Goal: Task Accomplishment & Management: Manage account settings

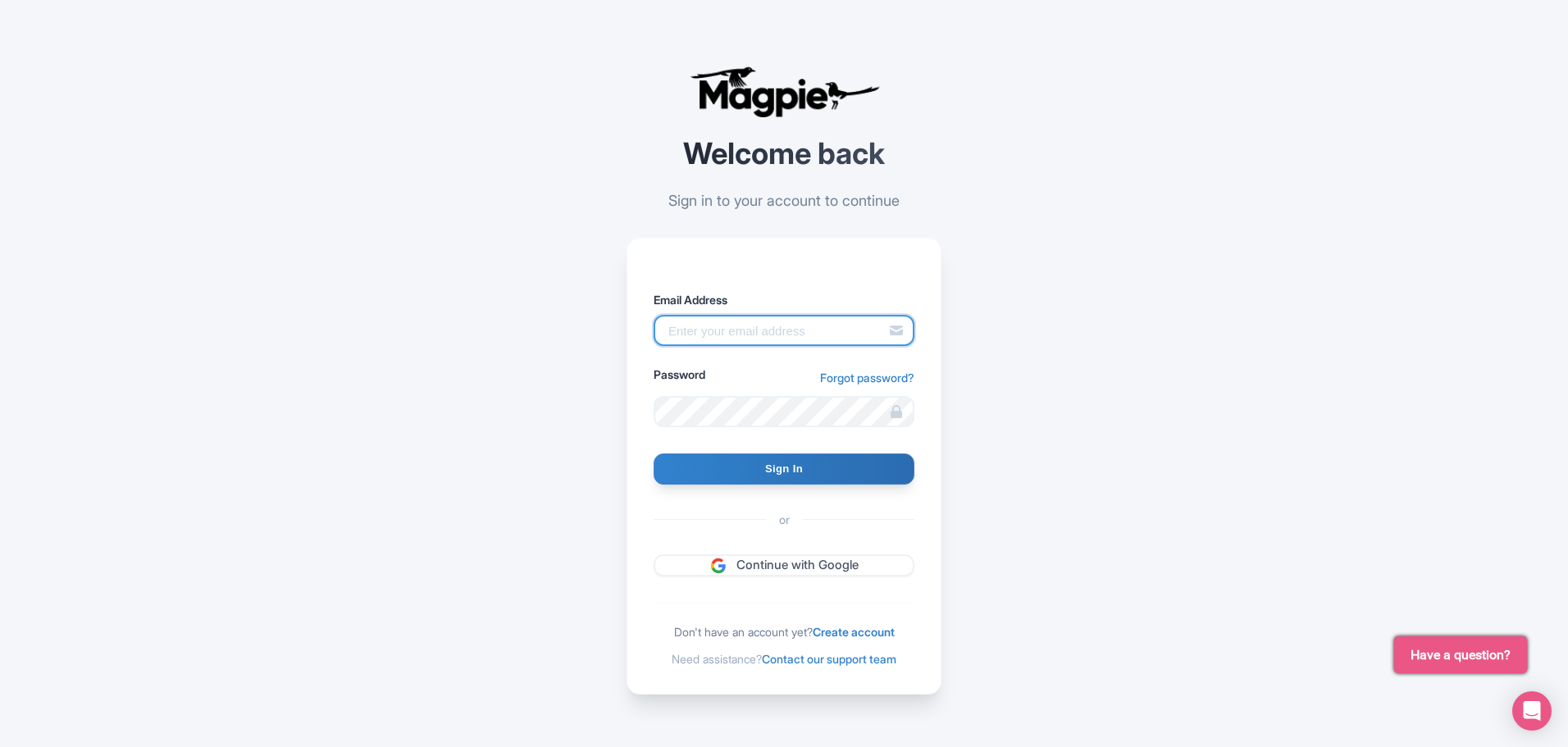
click at [761, 334] on input "Email Address" at bounding box center [784, 330] width 261 height 31
type input "mario@mauisnorkeling.com"
type input "Signing in..."
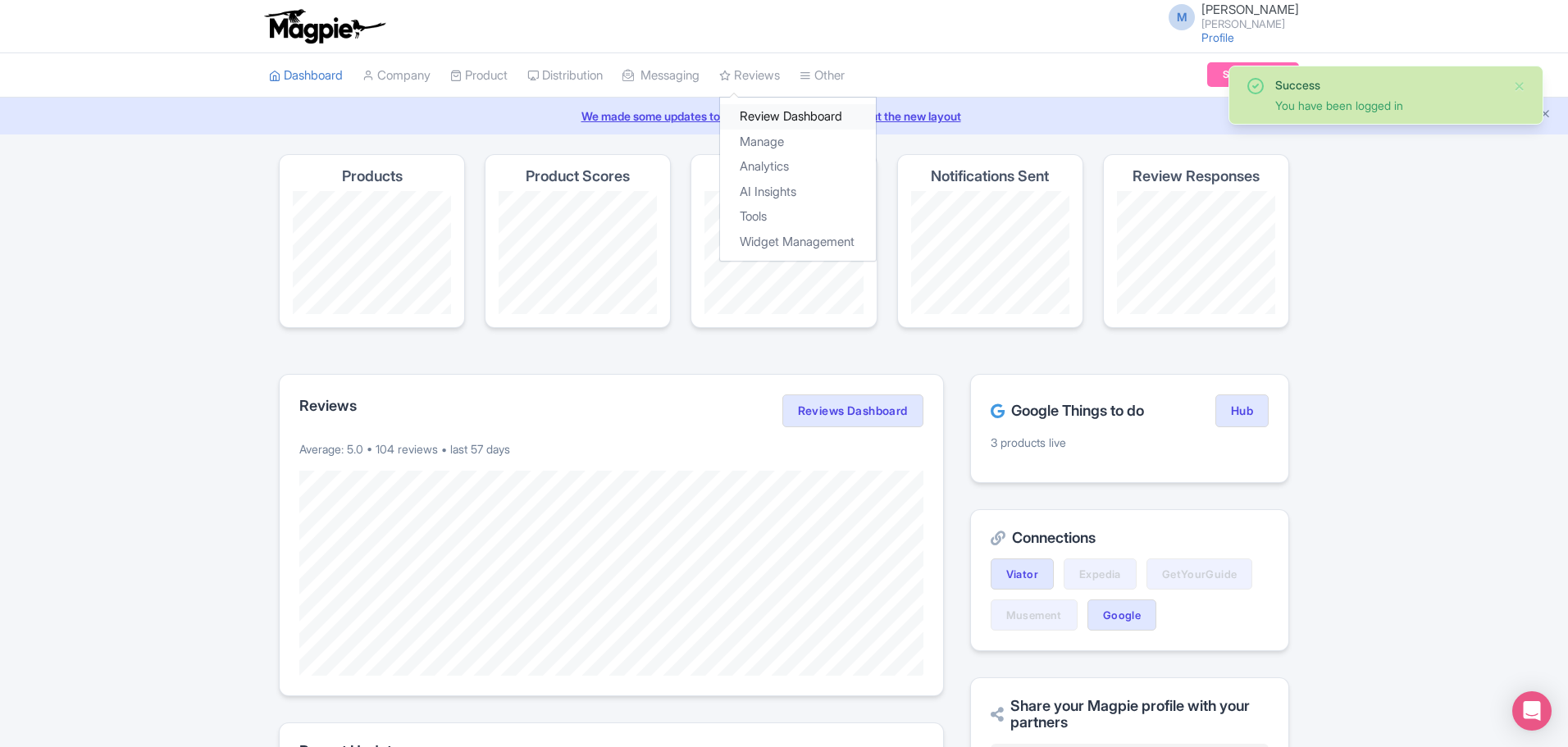
click at [780, 113] on link "Review Dashboard" at bounding box center [798, 117] width 156 height 26
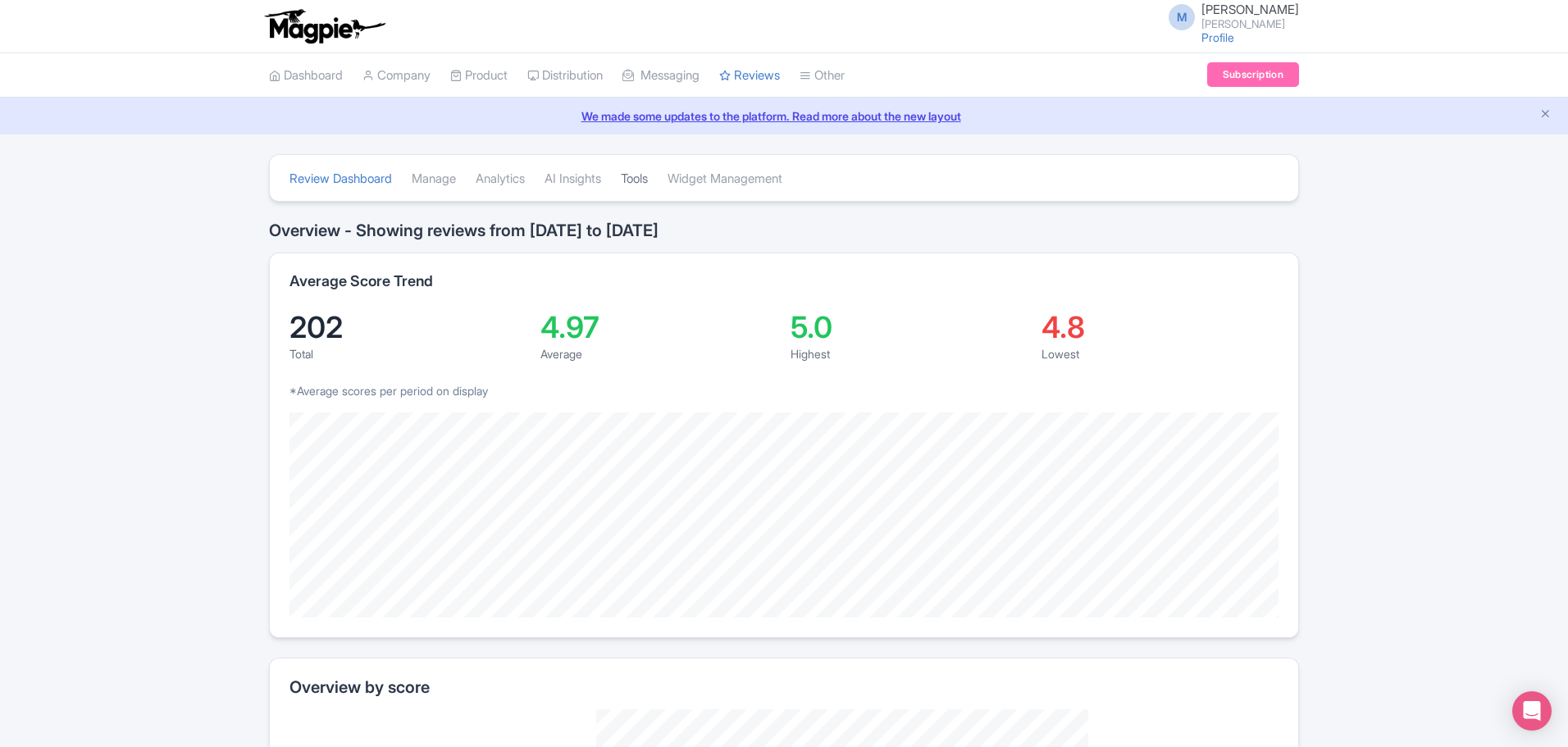
click at [646, 174] on link "Tools" at bounding box center [634, 179] width 27 height 45
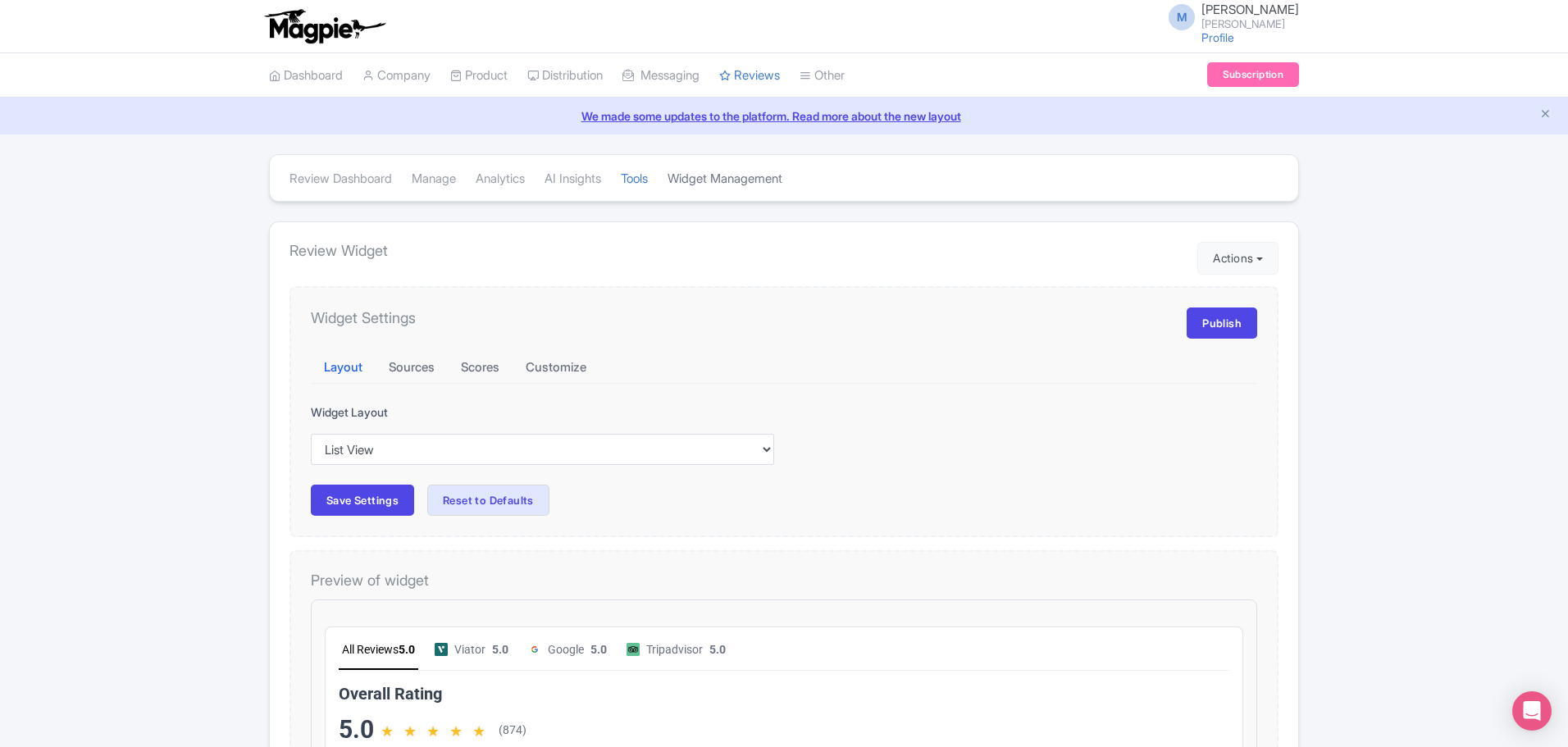
click at [758, 179] on link "Widget Management" at bounding box center [725, 179] width 115 height 45
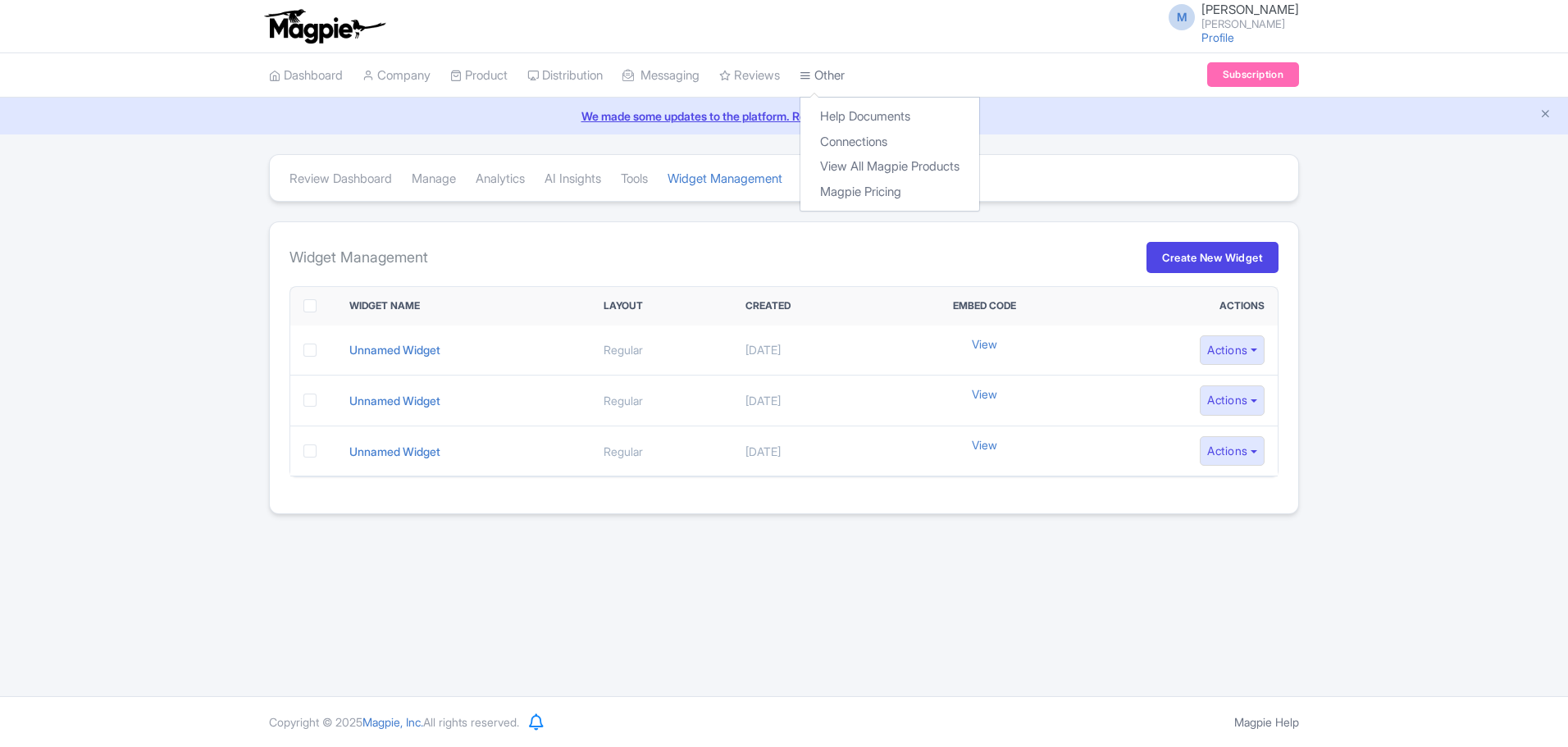
click at [845, 71] on link "Other" at bounding box center [822, 75] width 45 height 45
click at [866, 137] on link "Connections" at bounding box center [890, 142] width 179 height 26
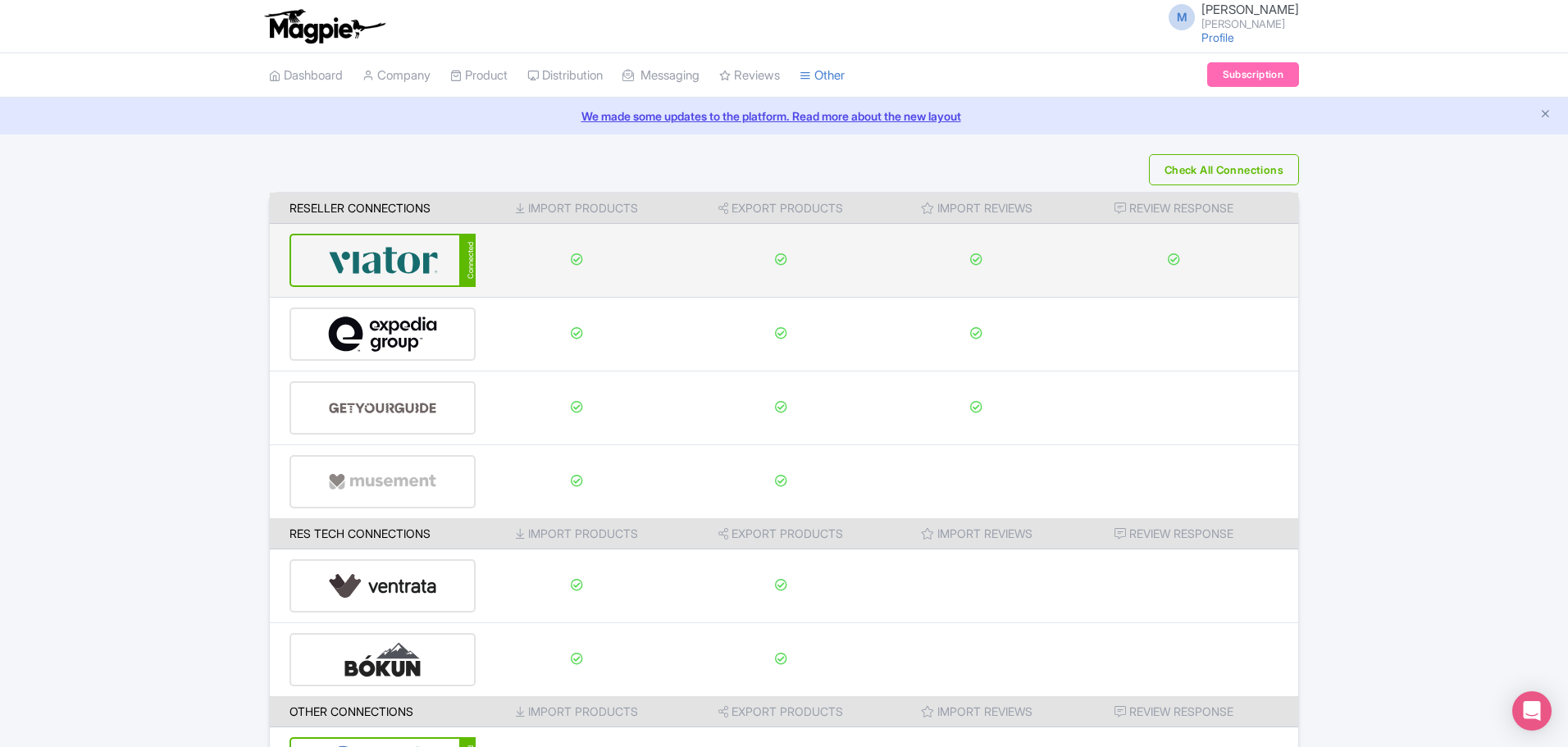
click at [379, 258] on img at bounding box center [384, 260] width 111 height 50
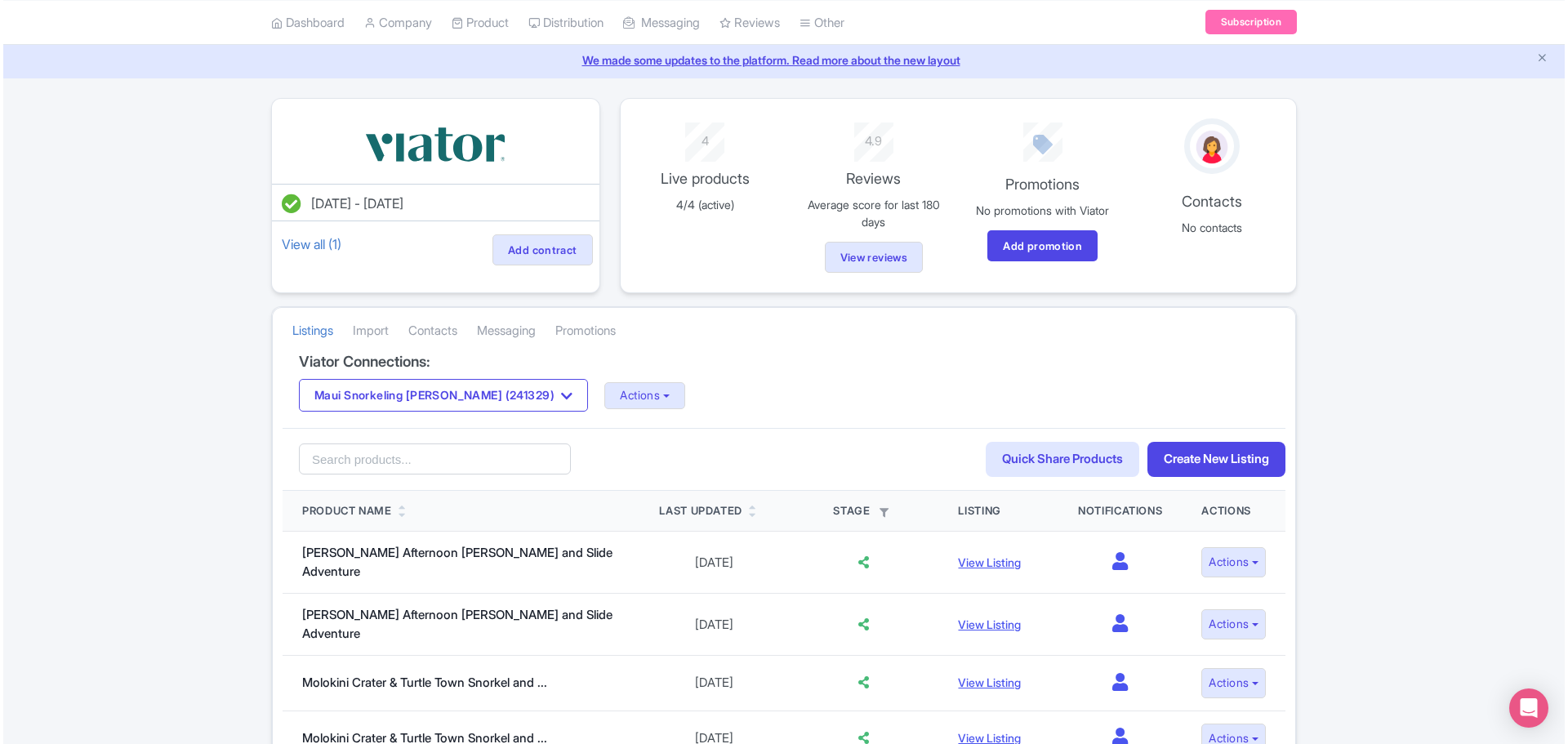
scroll to position [163, 0]
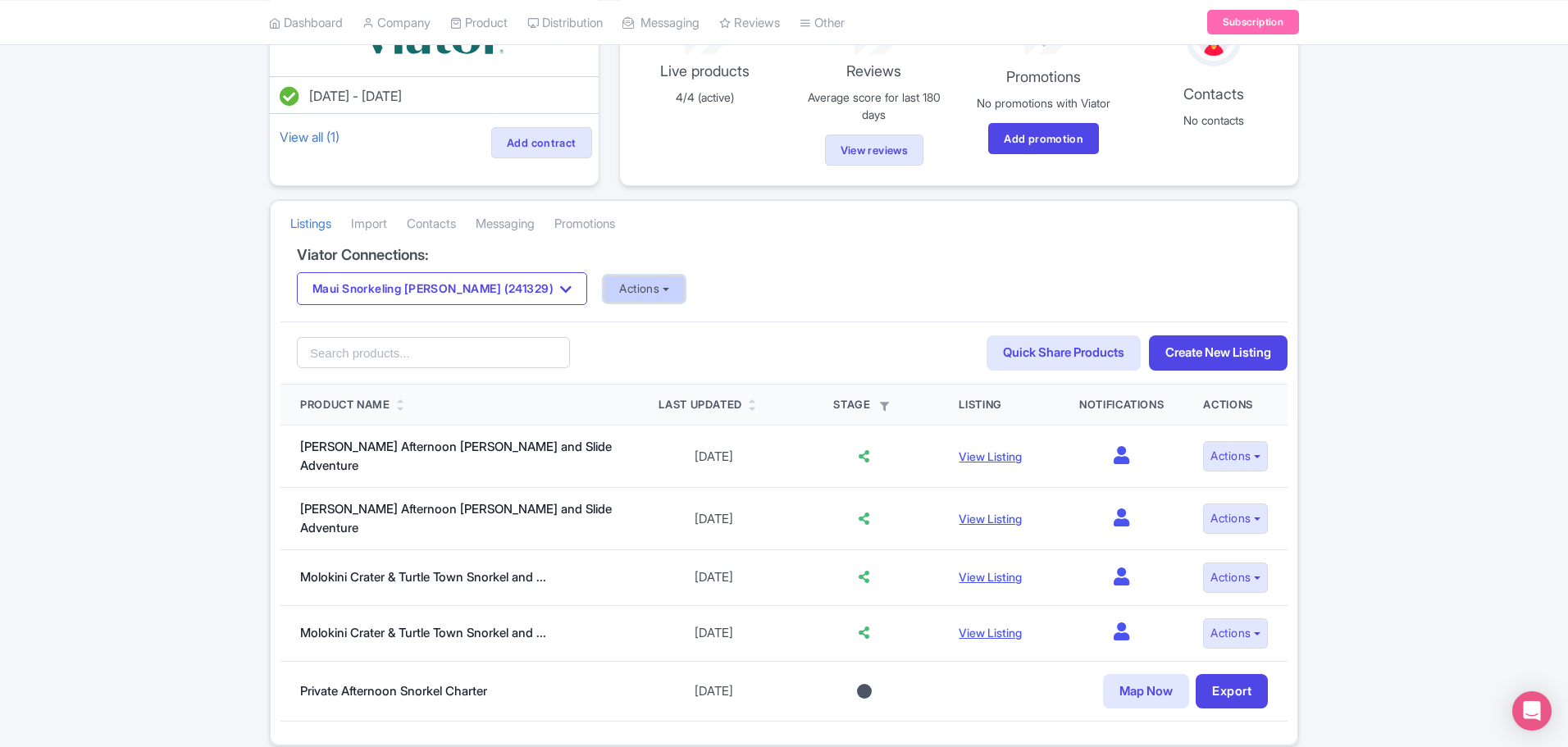
click at [621, 287] on button "Actions" at bounding box center [644, 289] width 81 height 27
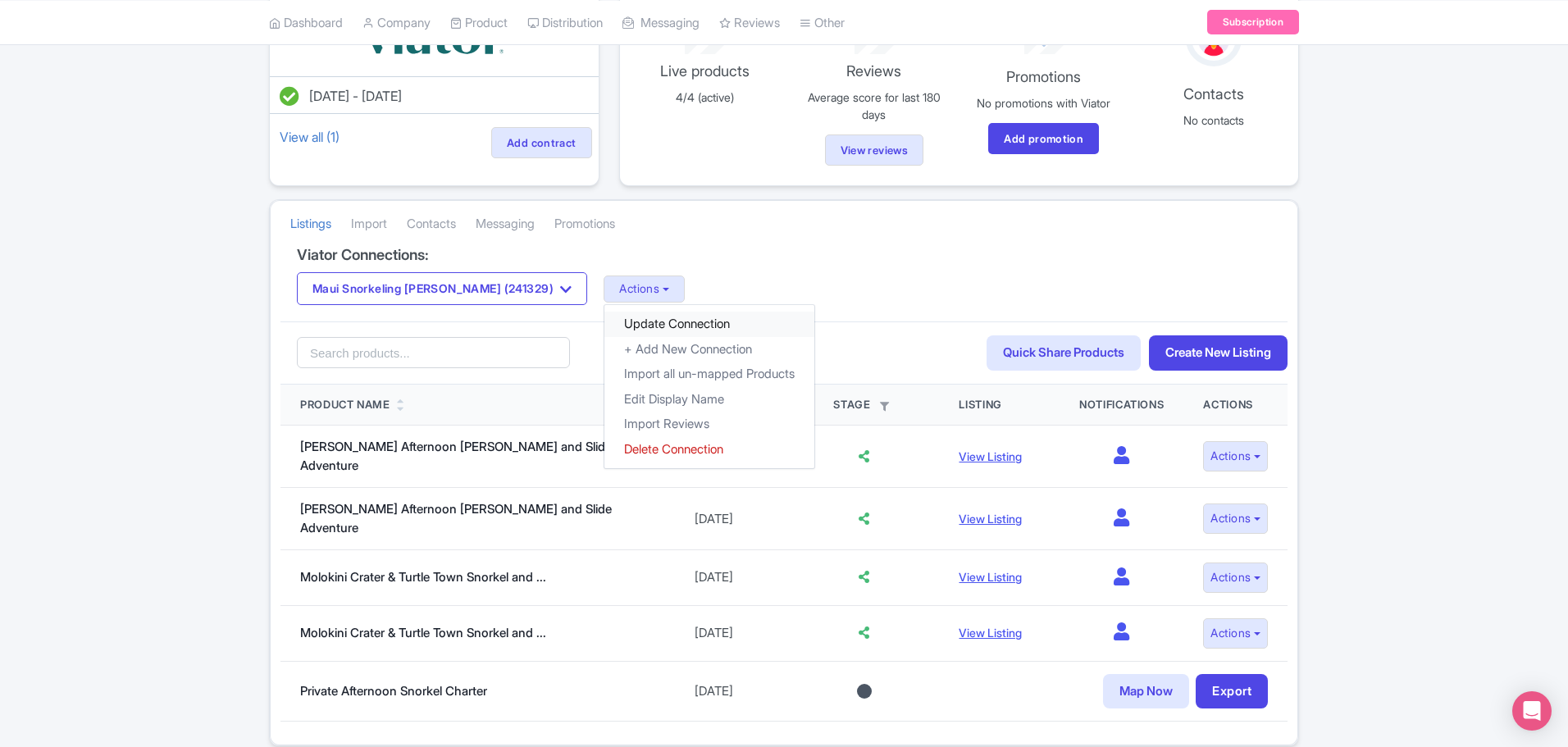
click at [626, 317] on link "Update Connection" at bounding box center [709, 324] width 210 height 26
